Goal: Find contact information: Find contact information

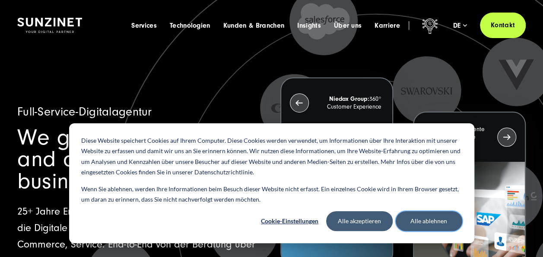
click at [431, 228] on button "Alle ablehnen" at bounding box center [429, 221] width 67 height 20
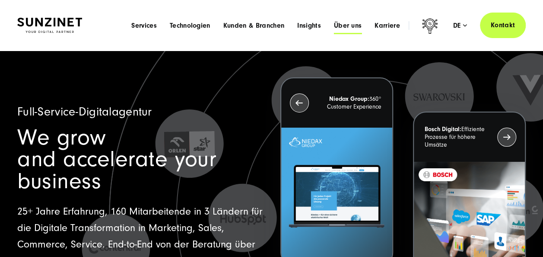
click at [345, 25] on span "Über uns" at bounding box center [348, 25] width 28 height 9
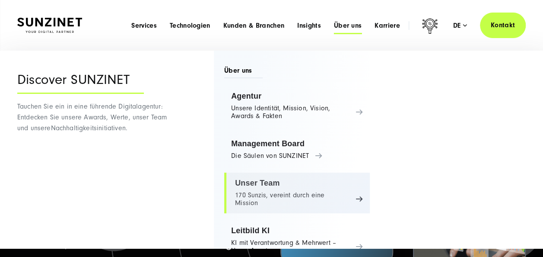
click at [283, 180] on link "Unser Team 170 Sunzis, vereint durch eine Mission" at bounding box center [297, 192] width 146 height 41
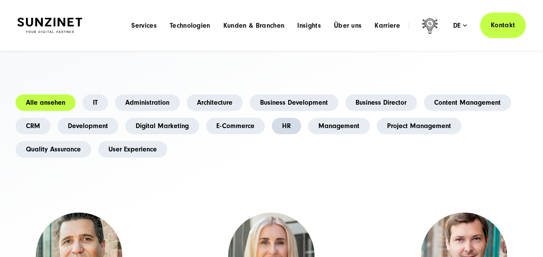
click at [283, 129] on link "HR" at bounding box center [286, 125] width 29 height 16
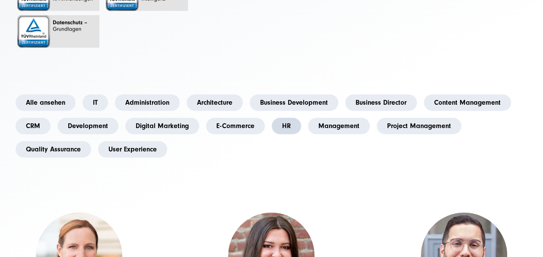
scroll to position [376, 0]
